Goal: Information Seeking & Learning: Learn about a topic

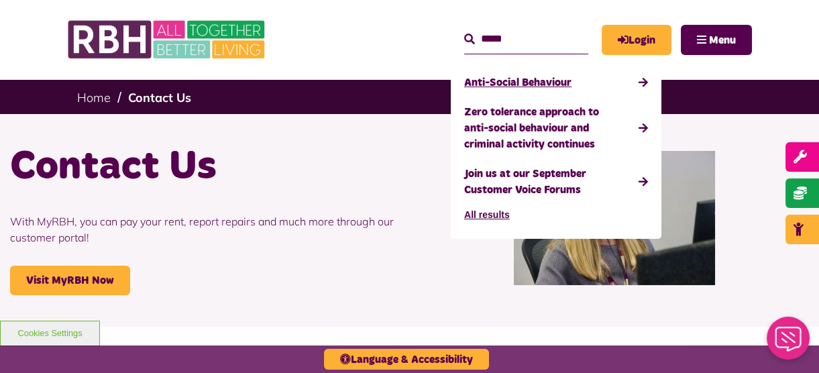
type input "****"
click at [496, 83] on link "Anti-Social Behaviour" at bounding box center [556, 83] width 184 height 30
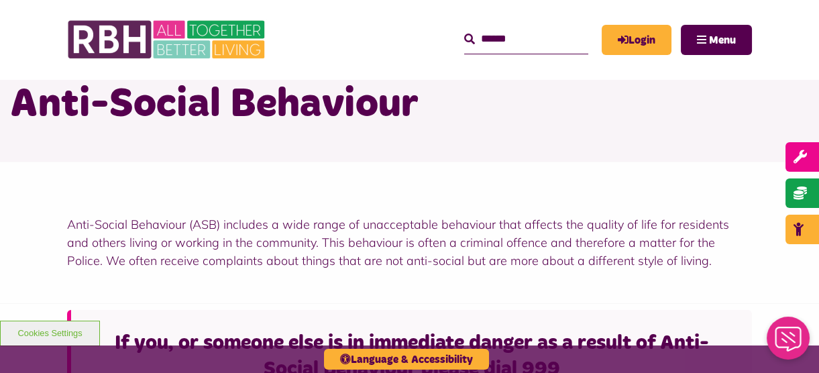
scroll to position [121, 0]
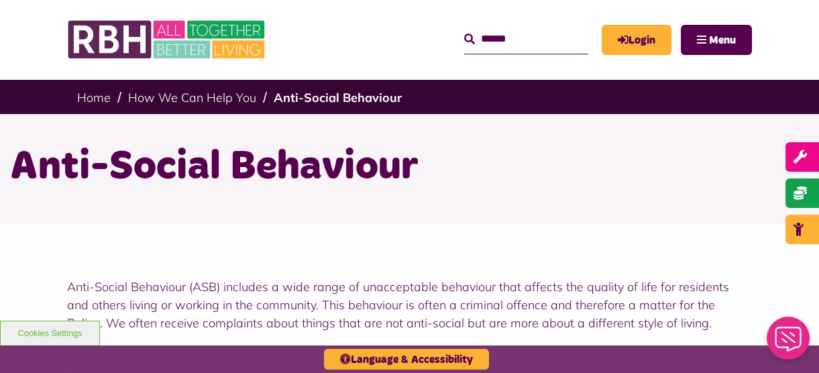
scroll to position [243, 0]
